Goal: Download file/media

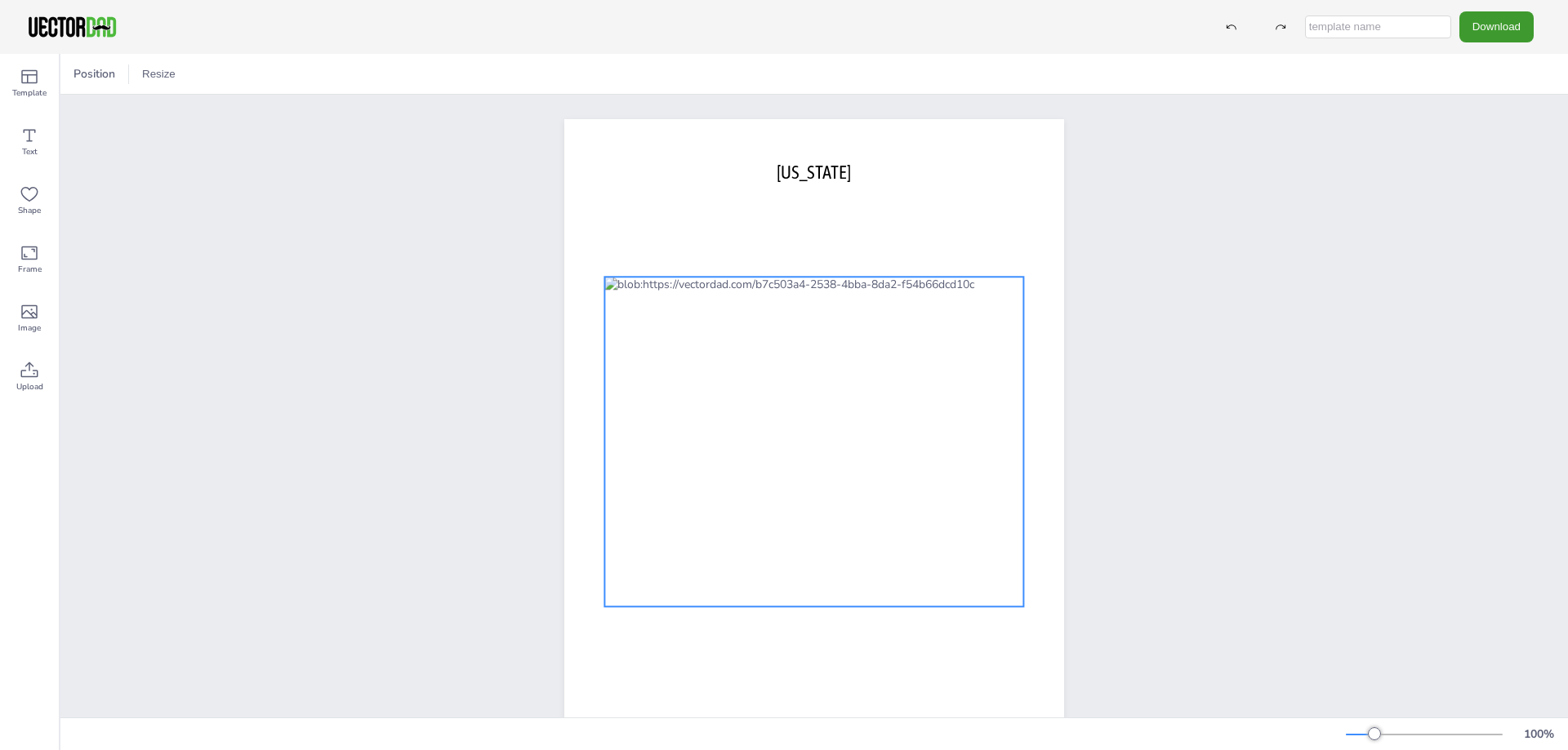
click at [804, 366] on div at bounding box center [814, 442] width 419 height 330
click at [832, 244] on icon at bounding box center [841, 244] width 20 height 20
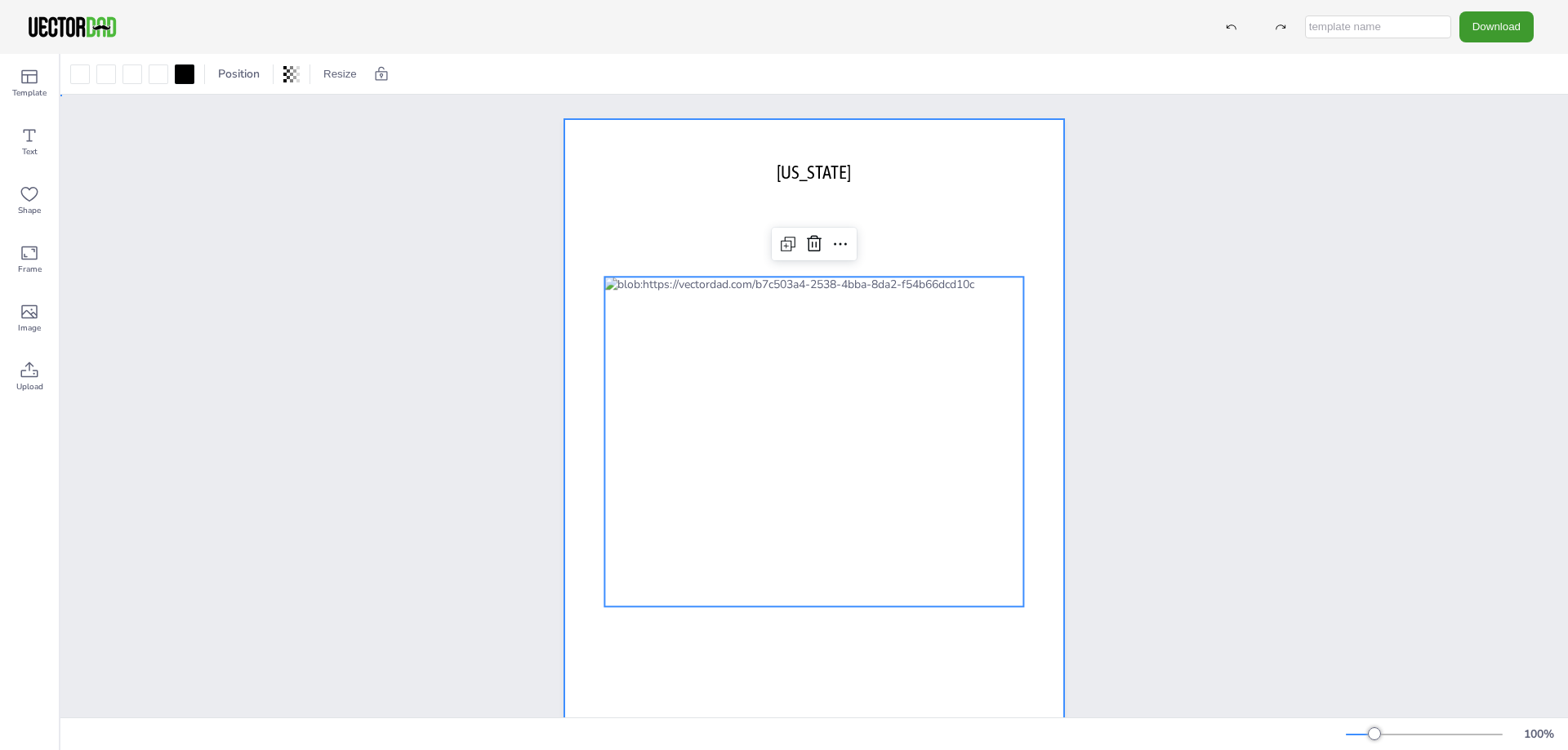
click at [938, 213] on div at bounding box center [814, 442] width 500 height 646
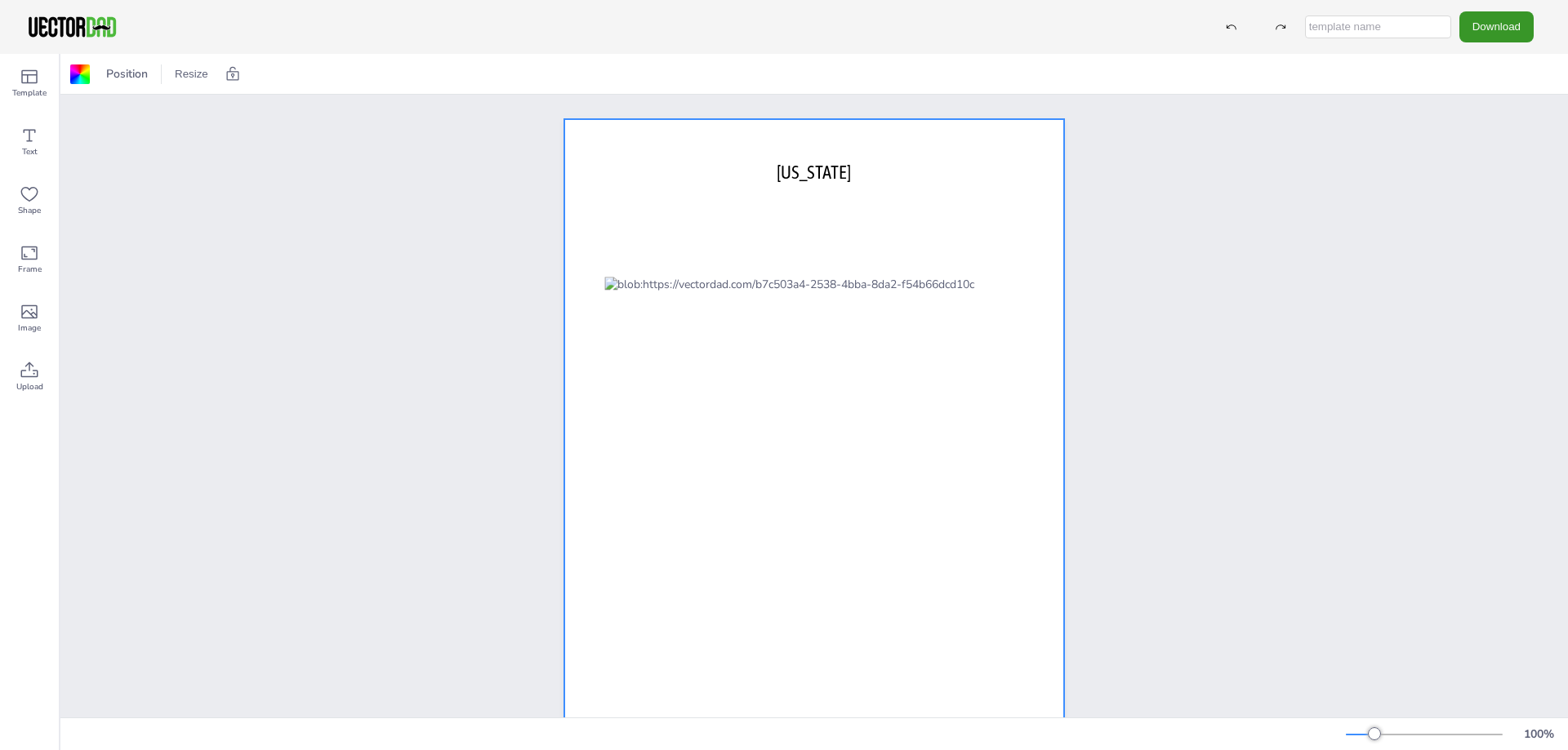
click at [1459, 22] on button "Download" at bounding box center [1495, 27] width 75 height 30
click at [1482, 102] on li "PNG" at bounding box center [1500, 99] width 134 height 34
click at [461, 75] on div "Position Resize" at bounding box center [814, 74] width 1507 height 40
click at [52, 26] on img at bounding box center [72, 27] width 92 height 25
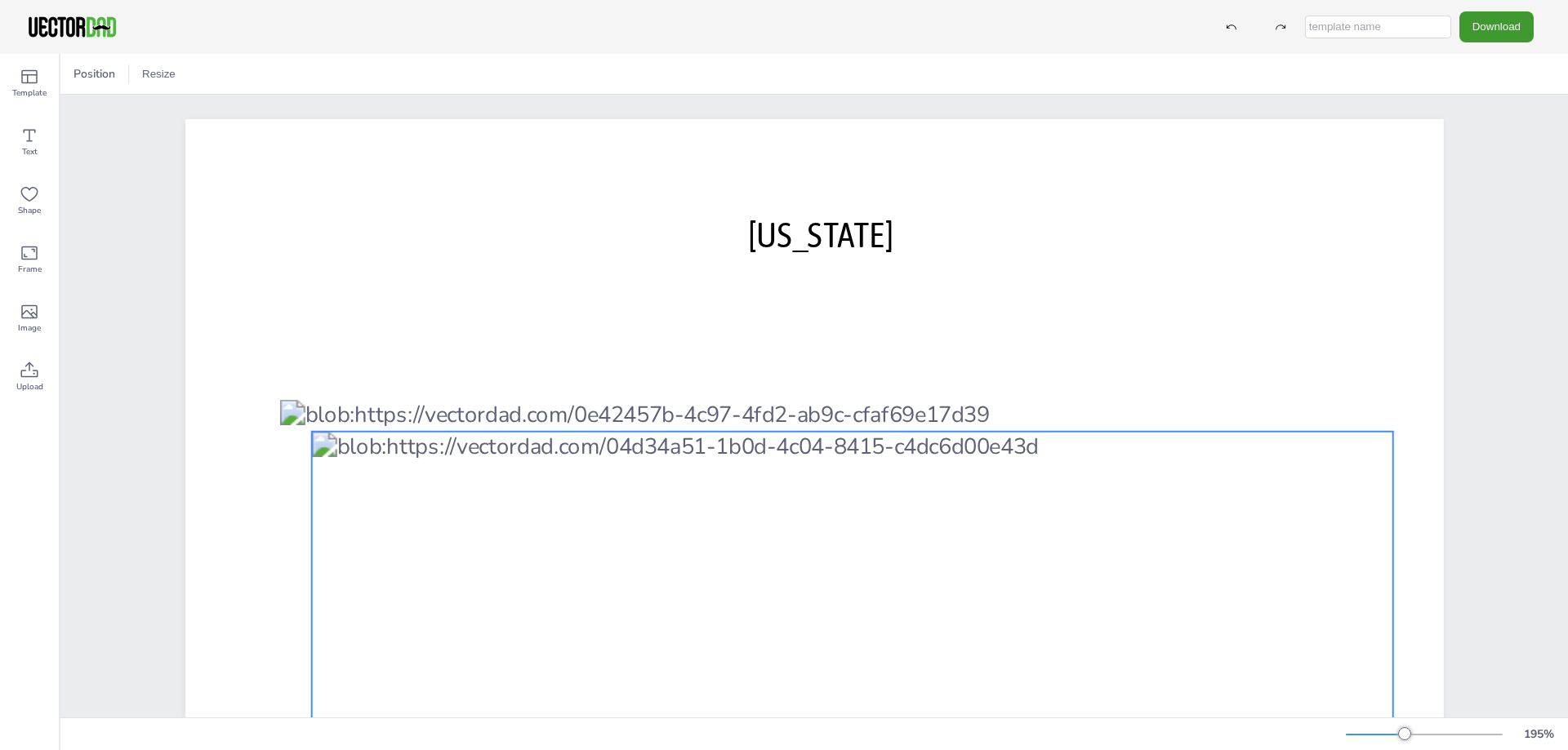
click at [1286, 439] on div at bounding box center [852, 638] width 1081 height 411
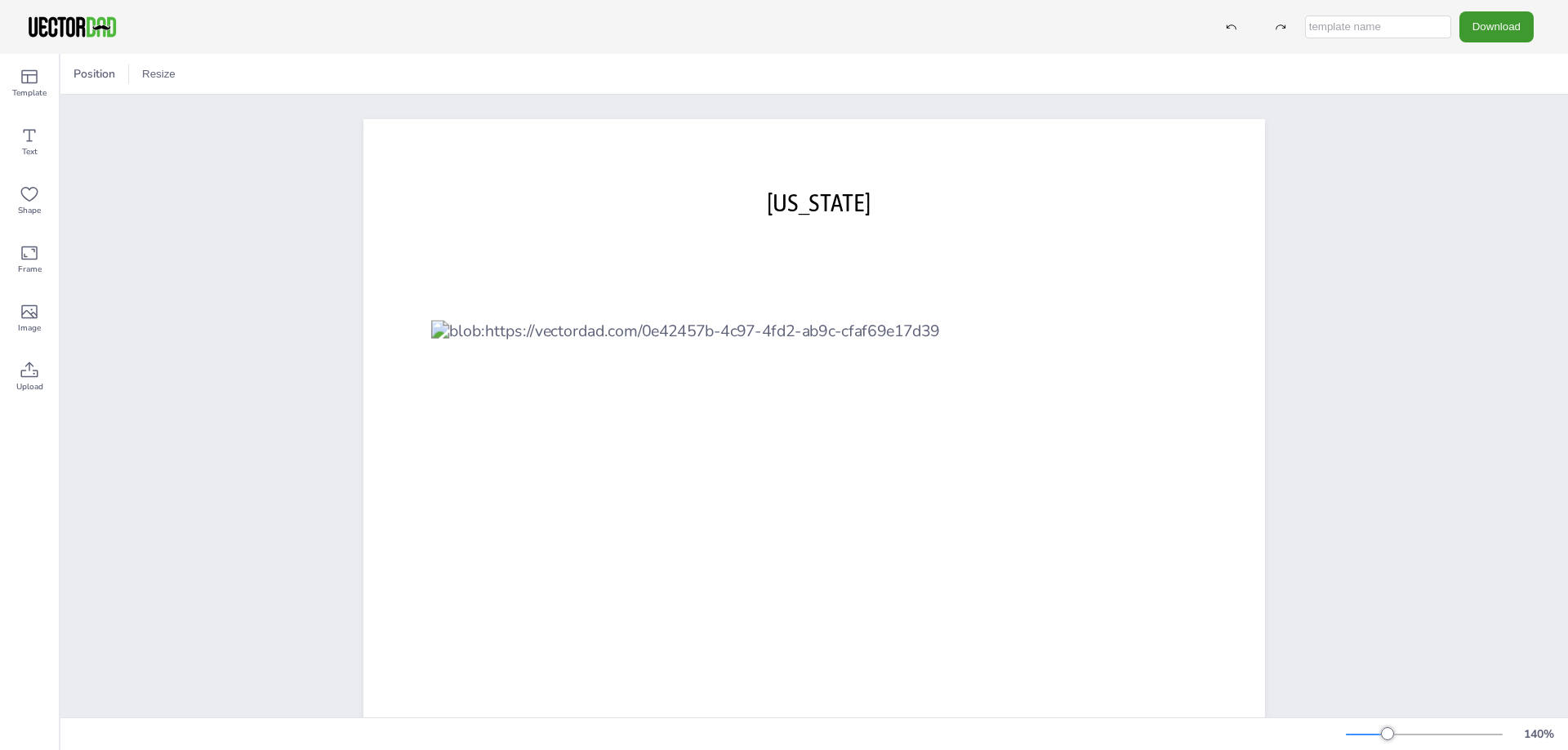
click at [1398, 28] on input "text" at bounding box center [1377, 27] width 146 height 23
type input "nc"
drag, startPoint x: 1487, startPoint y: 27, endPoint x: 1479, endPoint y: 41, distance: 16.1
click at [1486, 32] on button "Download" at bounding box center [1495, 27] width 75 height 30
click at [1462, 102] on icon "Download" at bounding box center [1454, 98] width 17 height 17
